Goal: Connect with others: Establish contact or relationships with other users

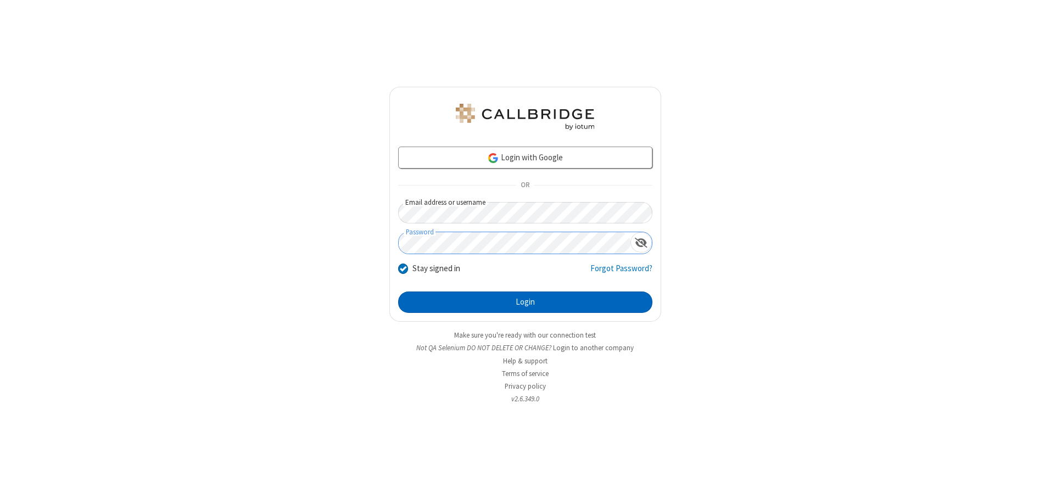
click at [525, 302] on button "Login" at bounding box center [525, 303] width 254 height 22
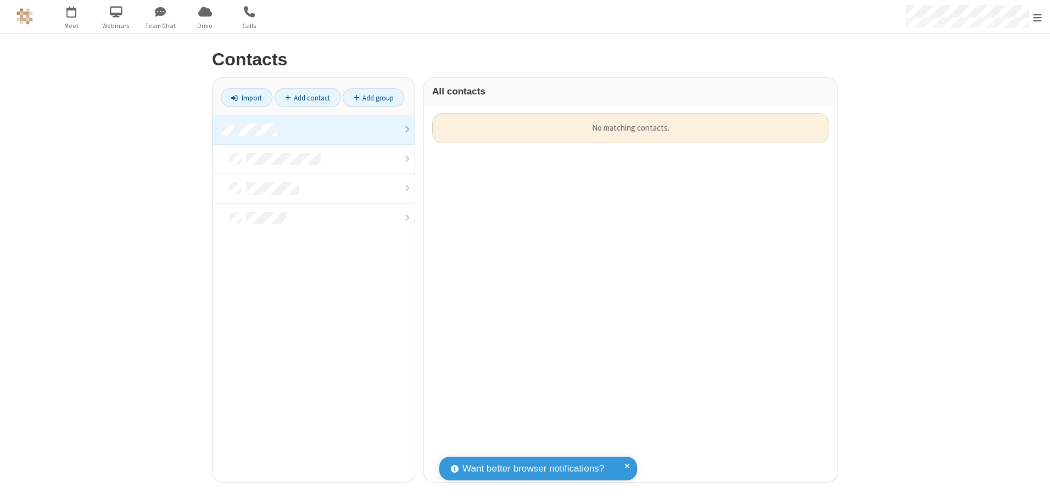
scroll to position [369, 405]
click at [314, 130] on link at bounding box center [313, 130] width 202 height 30
click at [307, 98] on link "Add contact" at bounding box center [308, 97] width 66 height 19
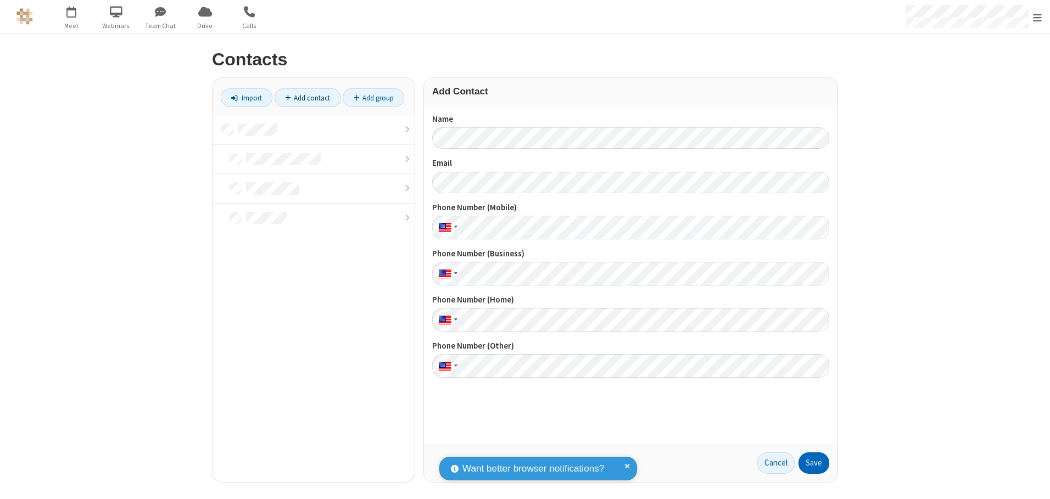
click at [814, 463] on button "Save" at bounding box center [813, 463] width 31 height 22
